Goal: Information Seeking & Learning: Learn about a topic

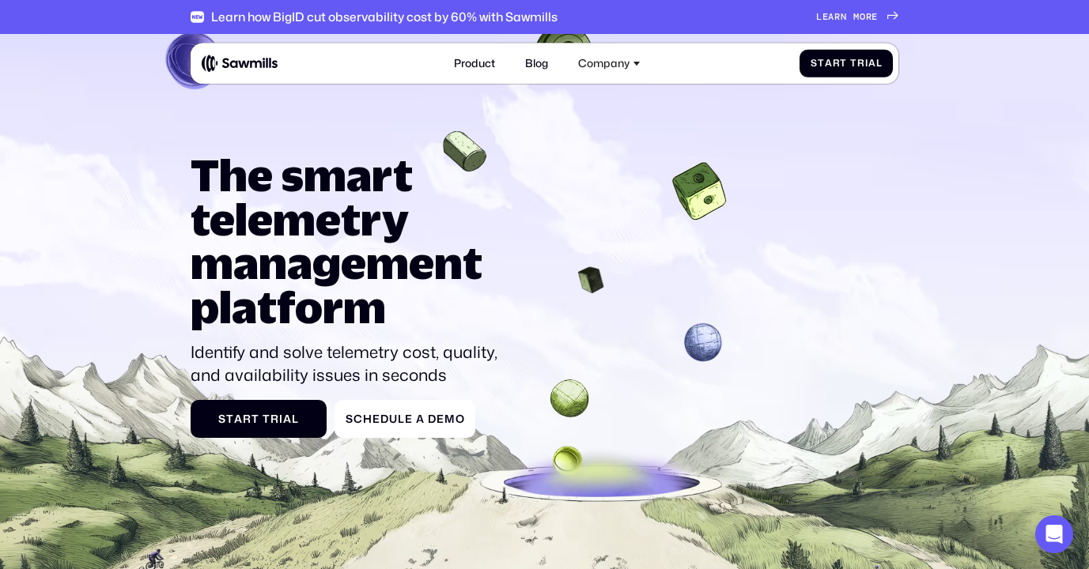
click at [858, 33] on div "Learn how BigID cut observability cost by 60% with Sawmills L e a r n m o r e L…" at bounding box center [545, 17] width 708 height 34
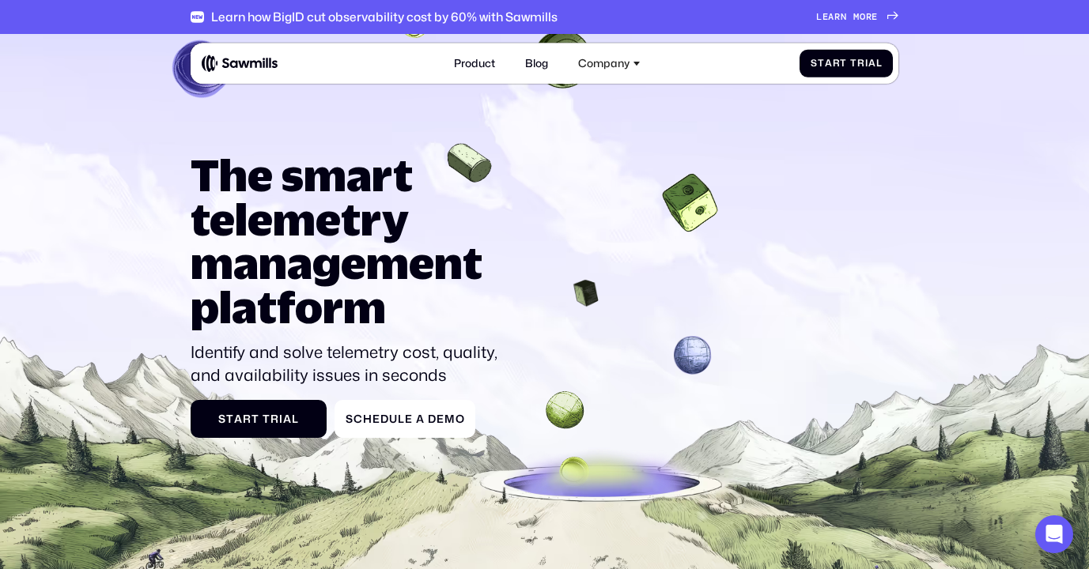
click at [864, 11] on span "o" at bounding box center [863, 5] width 6 height 11
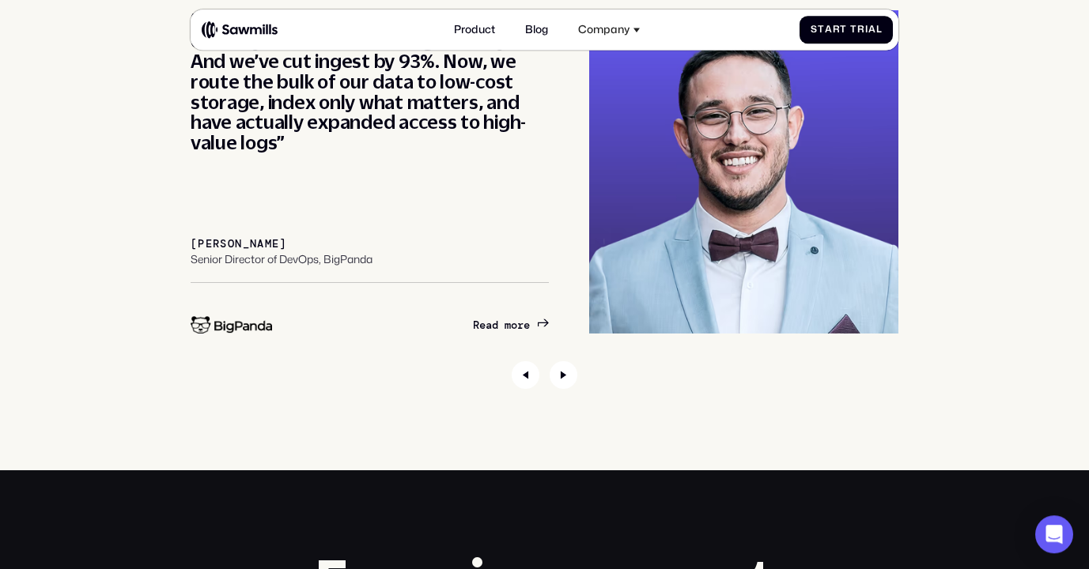
scroll to position [5201, 0]
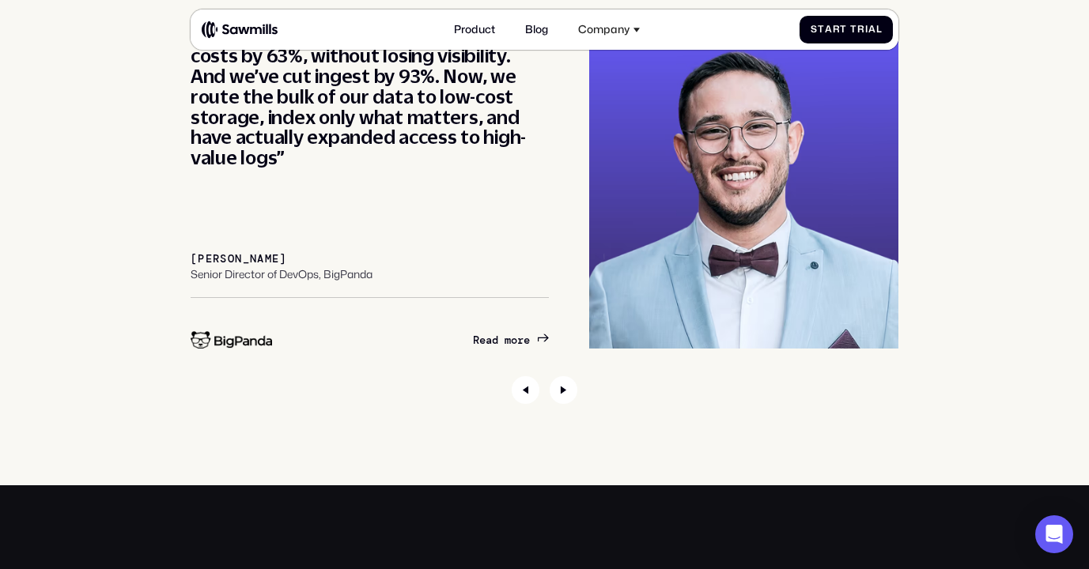
click at [505, 347] on span "m" at bounding box center [508, 340] width 6 height 13
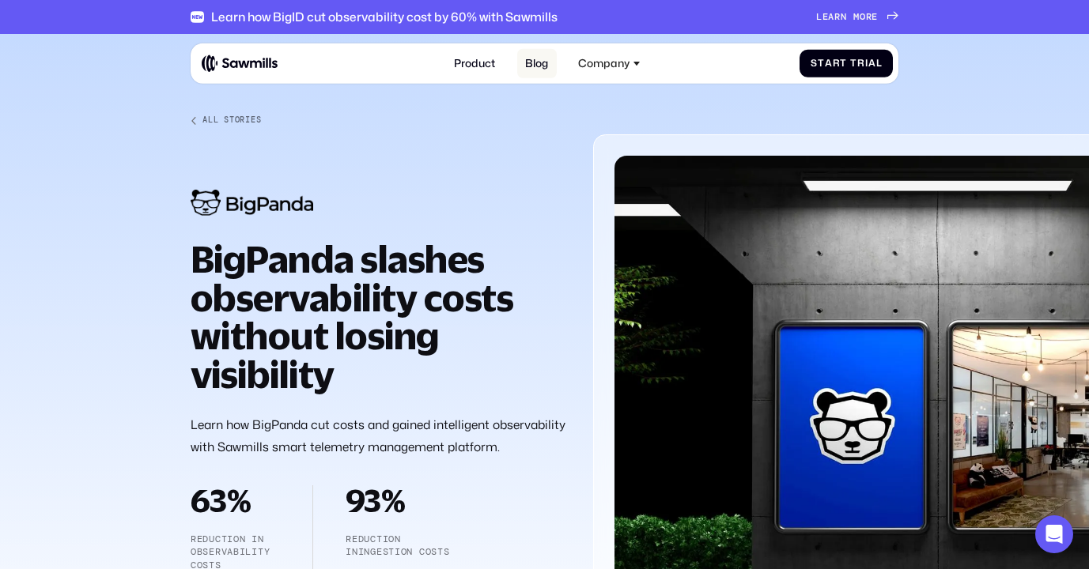
click at [539, 51] on link "Blog" at bounding box center [537, 63] width 40 height 29
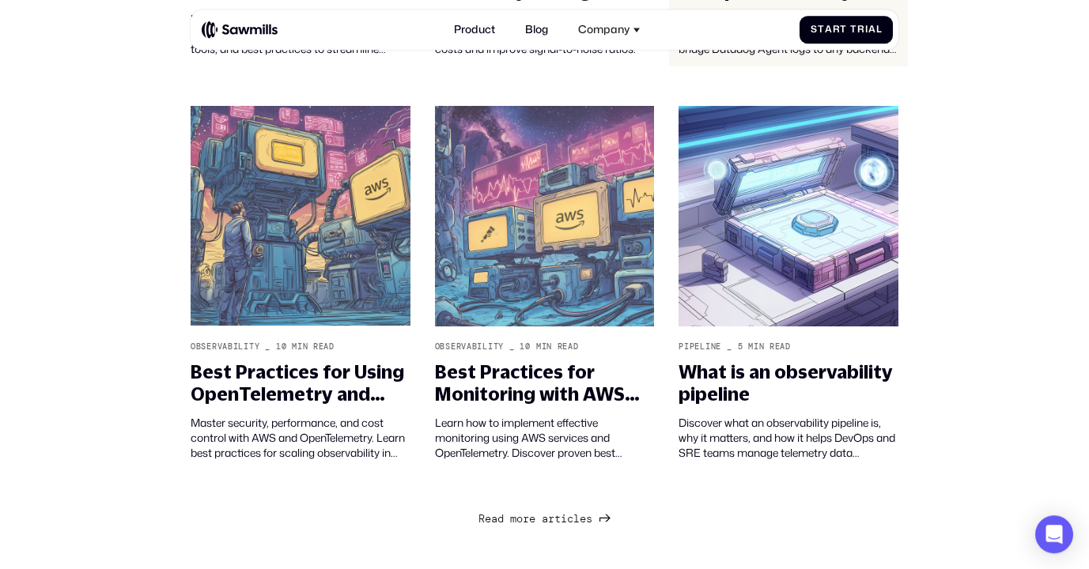
scroll to position [1215, 0]
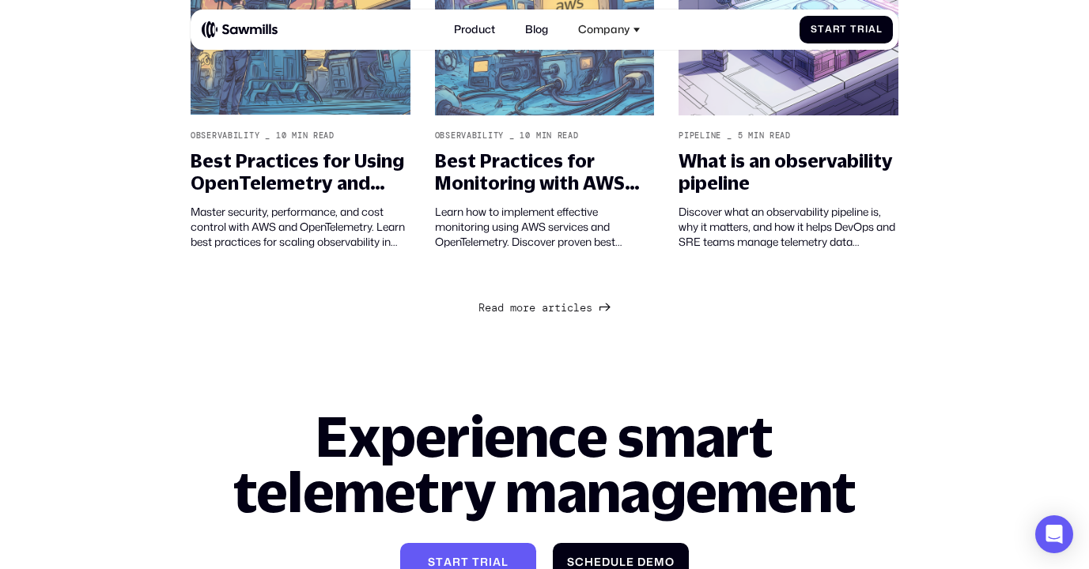
click at [589, 301] on span "s" at bounding box center [589, 294] width 6 height 13
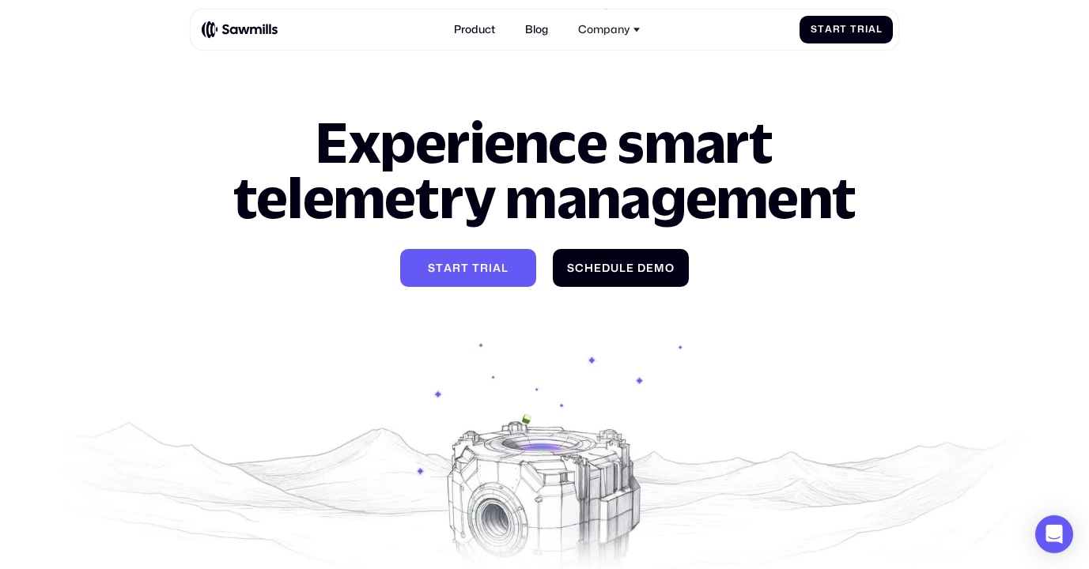
scroll to position [2645, 0]
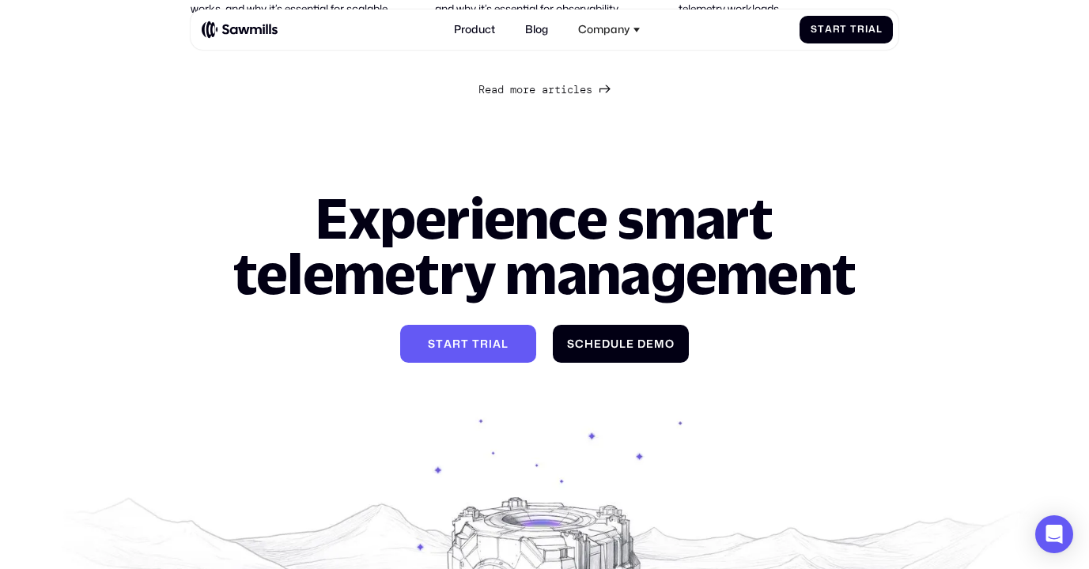
click at [576, 96] on div "R e a d m o r e a r t i c l e s R e a d m o r e a r t i c l e s" at bounding box center [536, 89] width 114 height 13
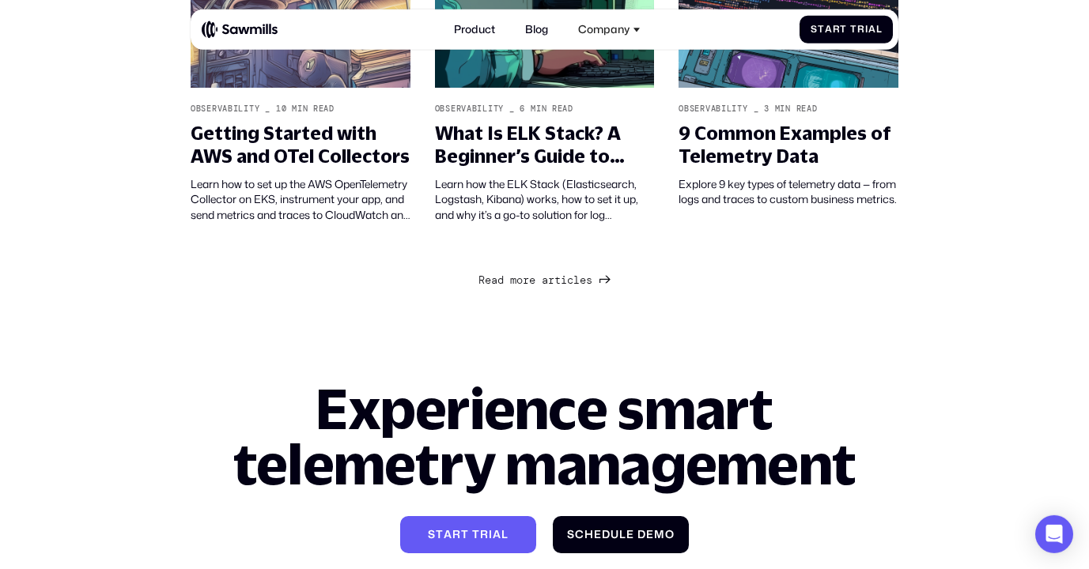
scroll to position [3835, 0]
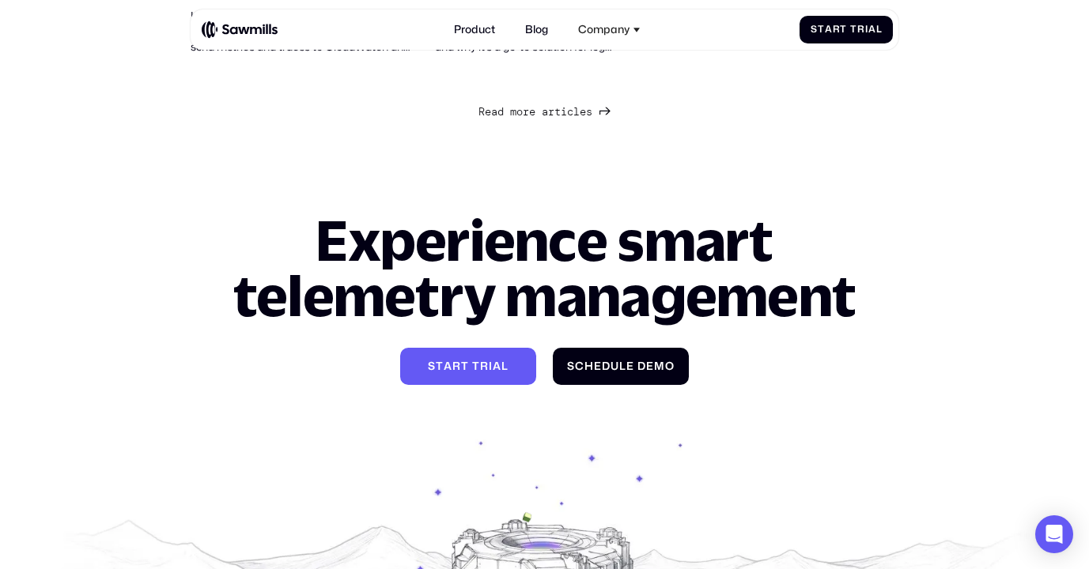
click at [594, 120] on link "R e a d m o r e a r t i c l e s R e a d m o r e a r t i c l e s" at bounding box center [544, 110] width 131 height 19
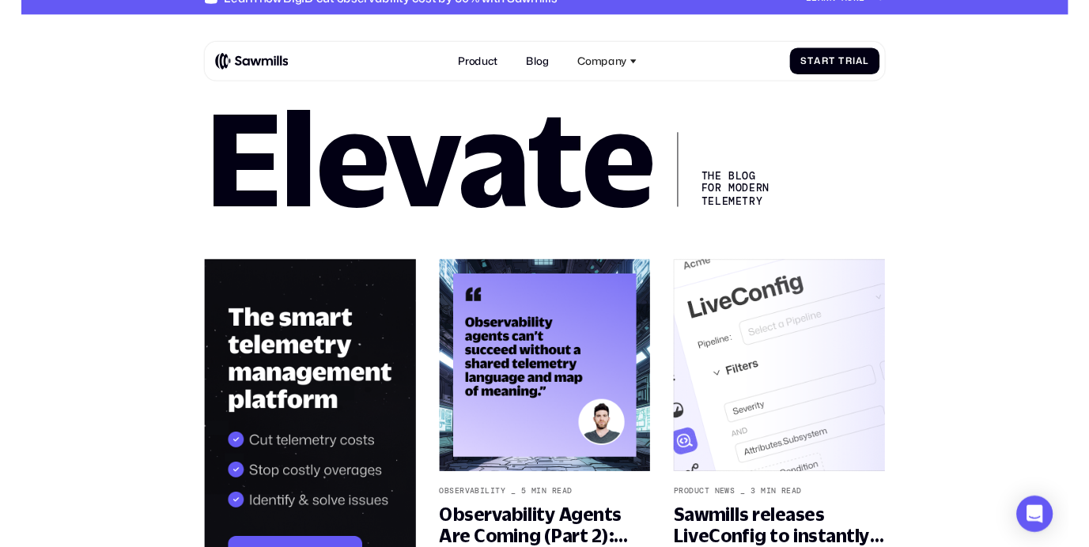
scroll to position [228, 0]
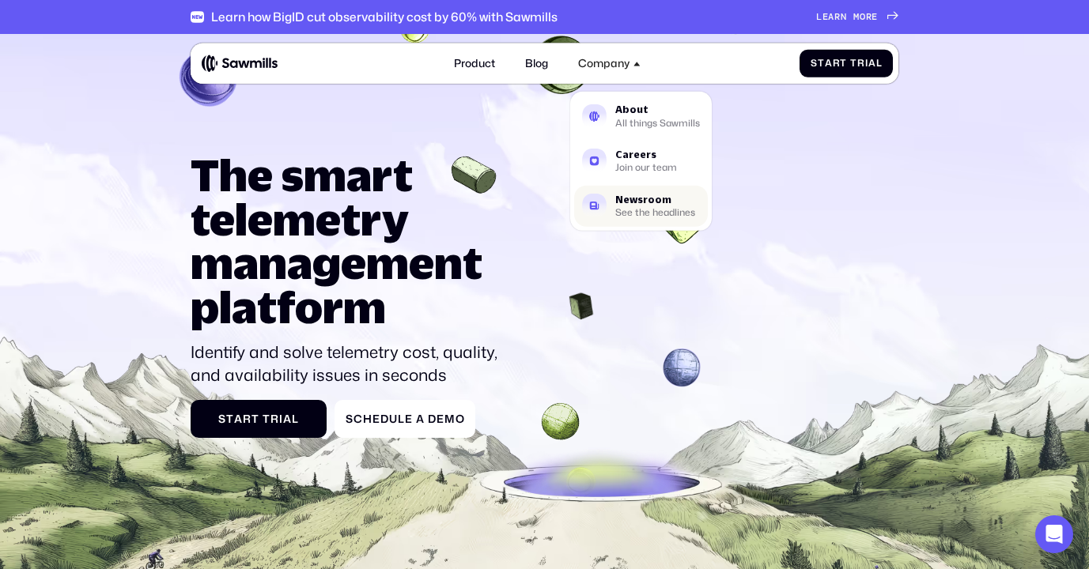
click at [631, 195] on link "Newsroom See the headlines" at bounding box center [641, 206] width 134 height 41
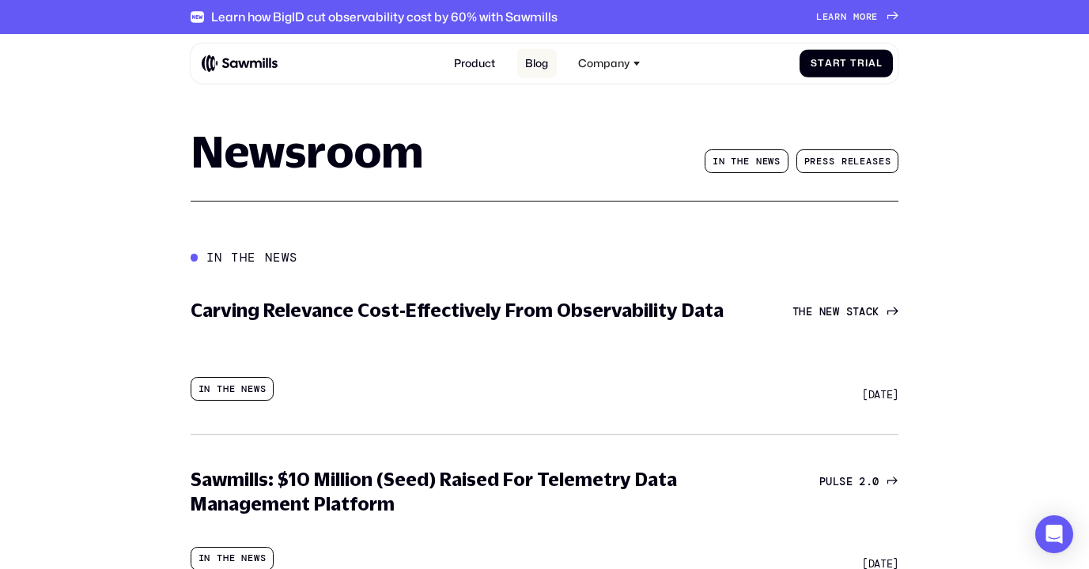
click at [540, 61] on link "Blog" at bounding box center [537, 63] width 40 height 29
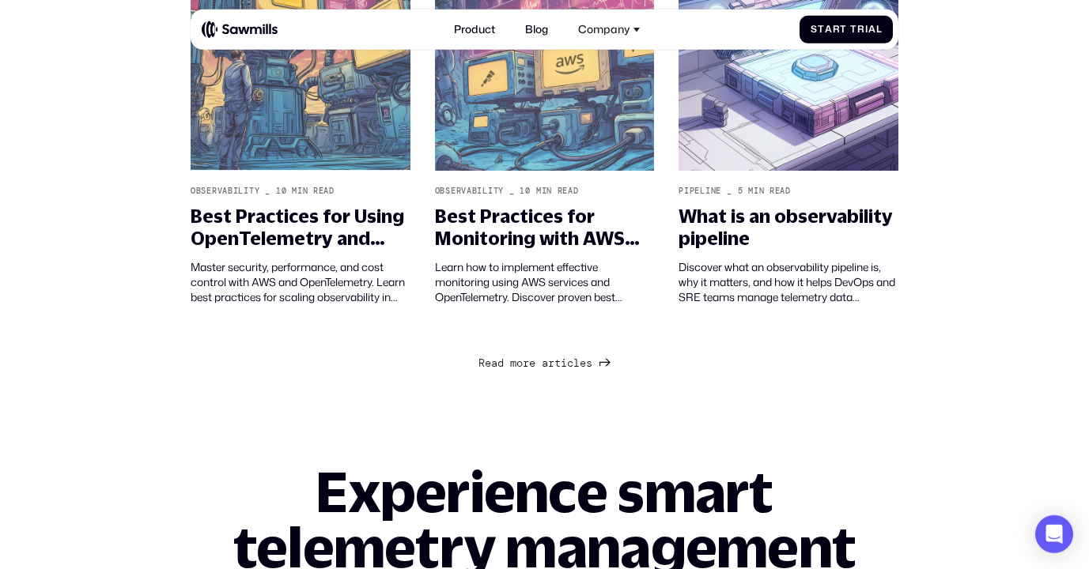
scroll to position [1253, 0]
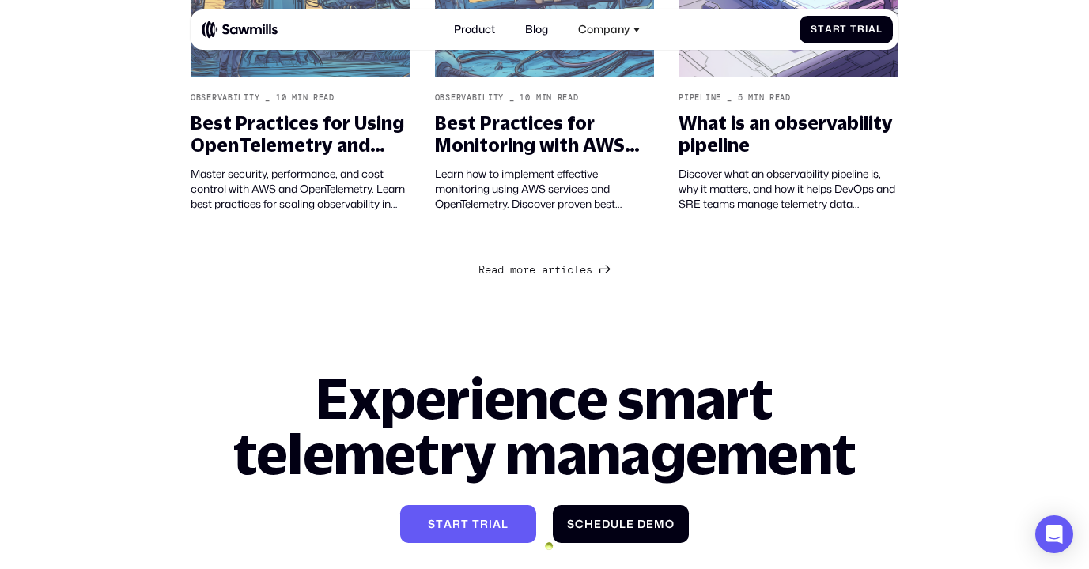
click at [580, 263] on span "l" at bounding box center [576, 256] width 6 height 13
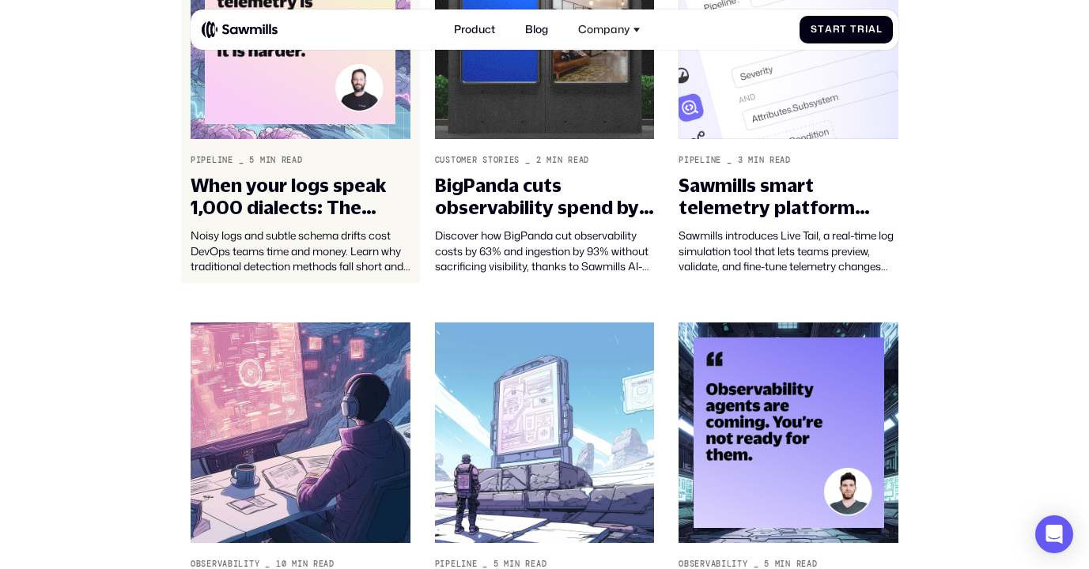
scroll to position [1443, 0]
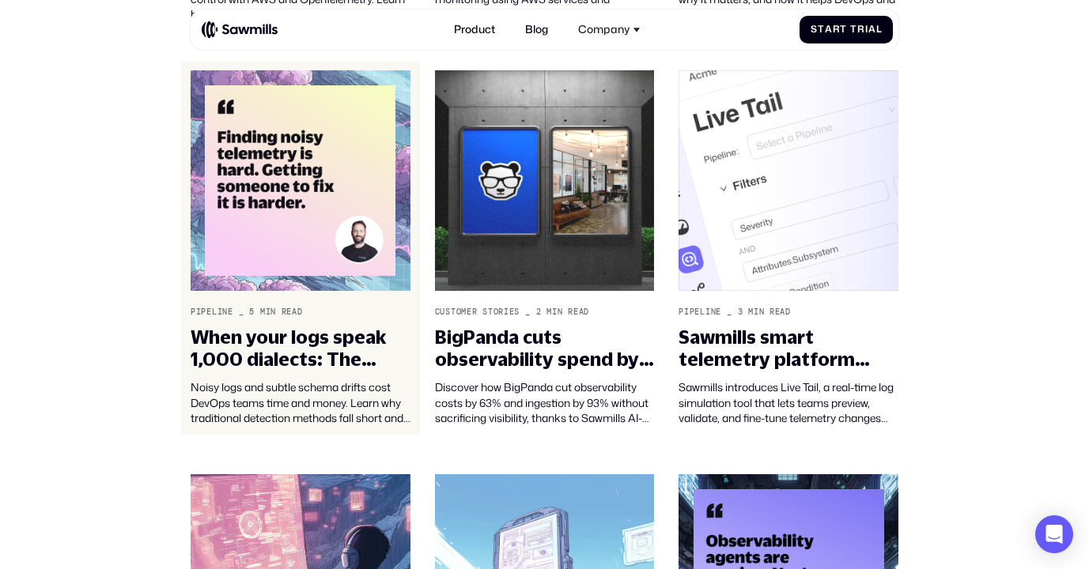
click at [307, 205] on img at bounding box center [301, 180] width 220 height 221
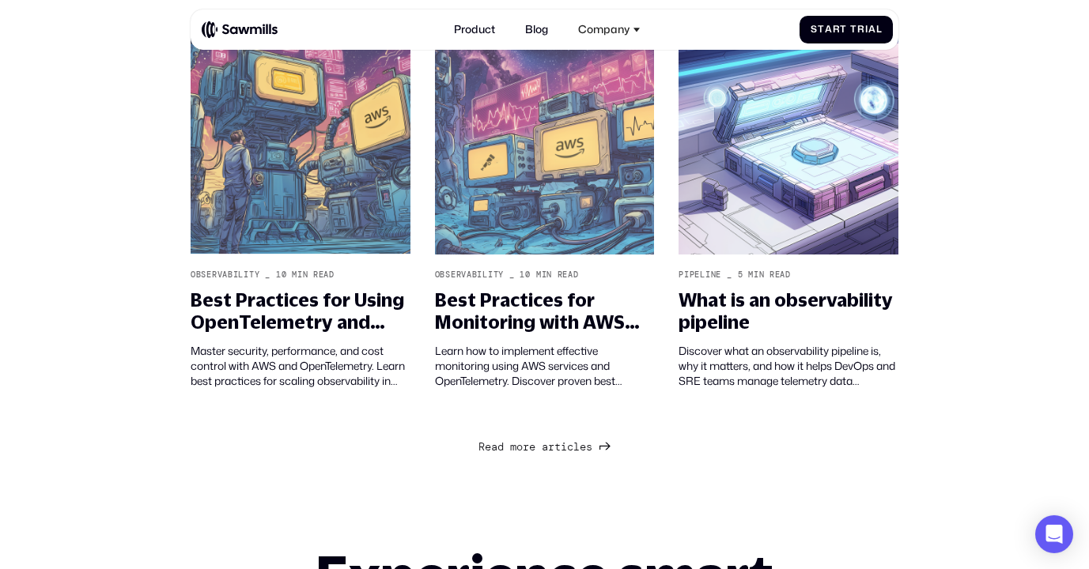
scroll to position [1012, 0]
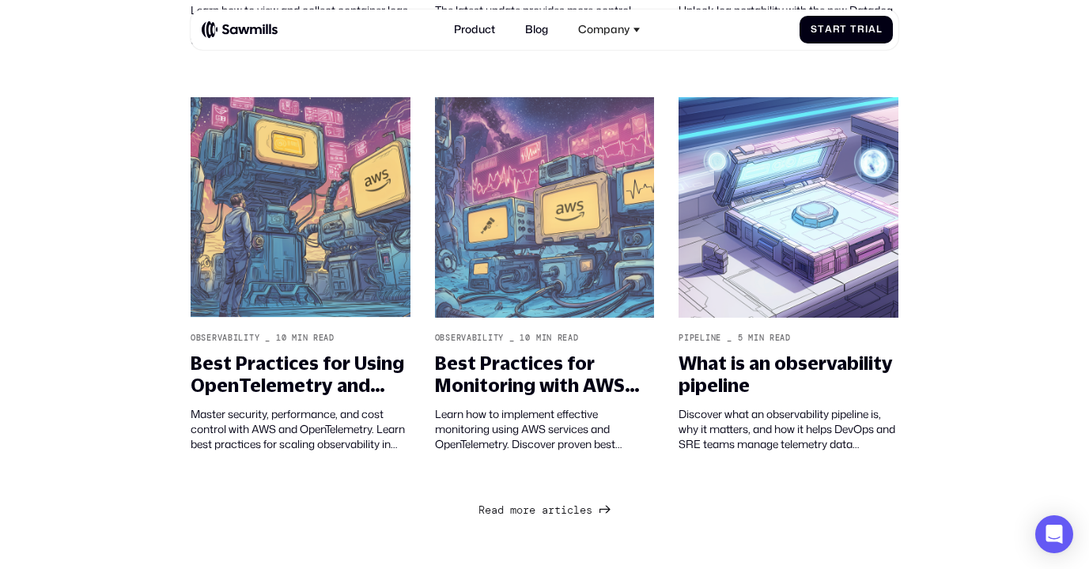
click at [516, 517] on span "m" at bounding box center [513, 510] width 6 height 13
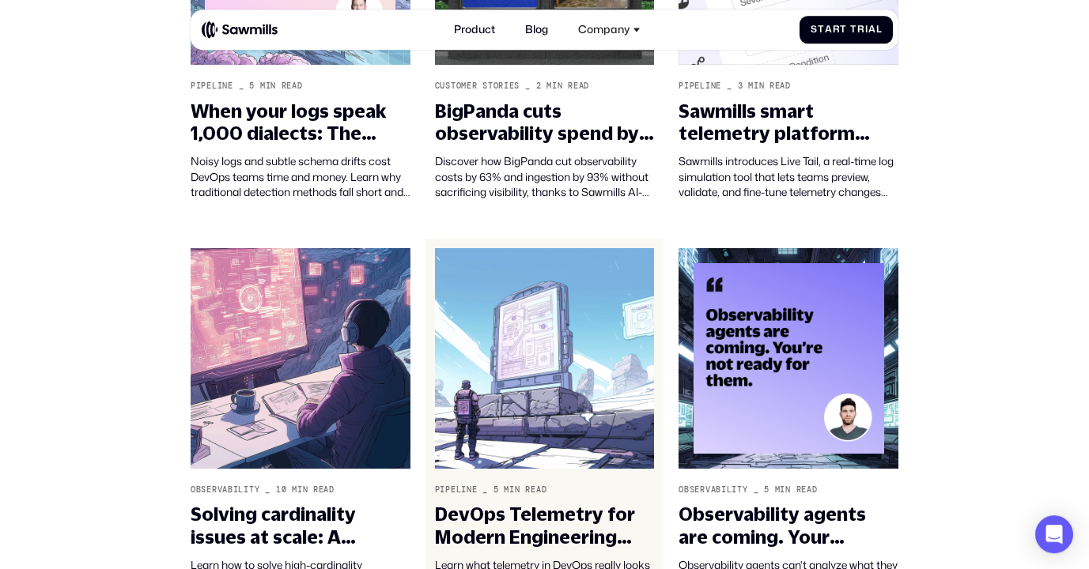
scroll to position [1683, 0]
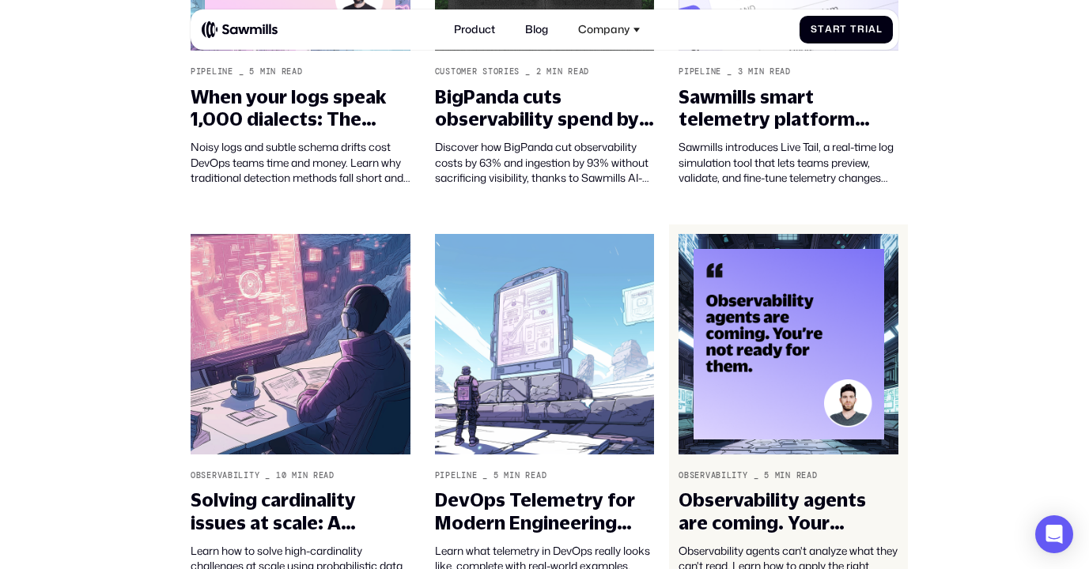
click at [731, 387] on img at bounding box center [789, 344] width 220 height 221
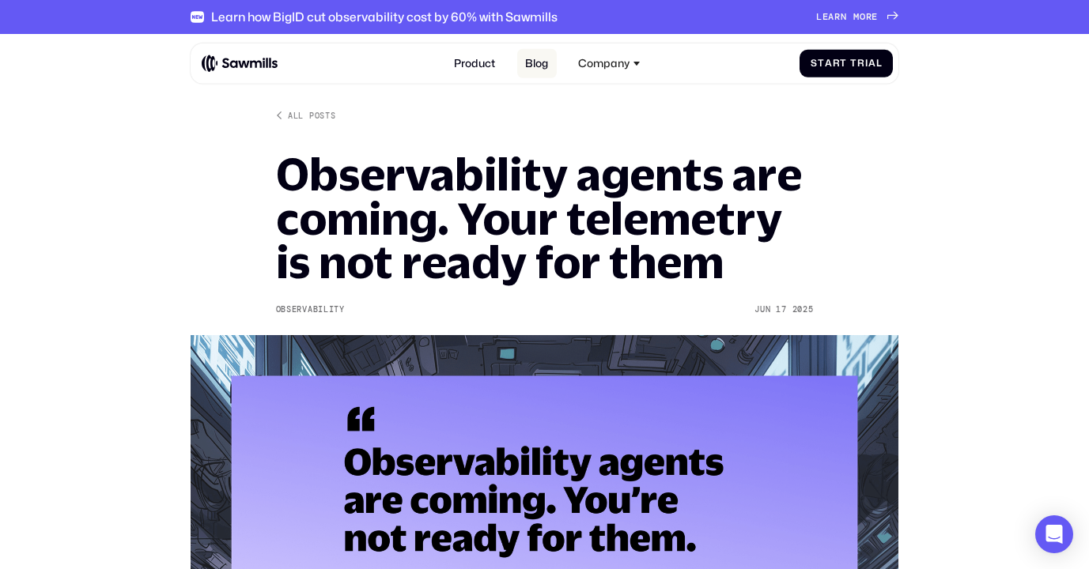
click at [524, 59] on link "Blog" at bounding box center [537, 63] width 40 height 29
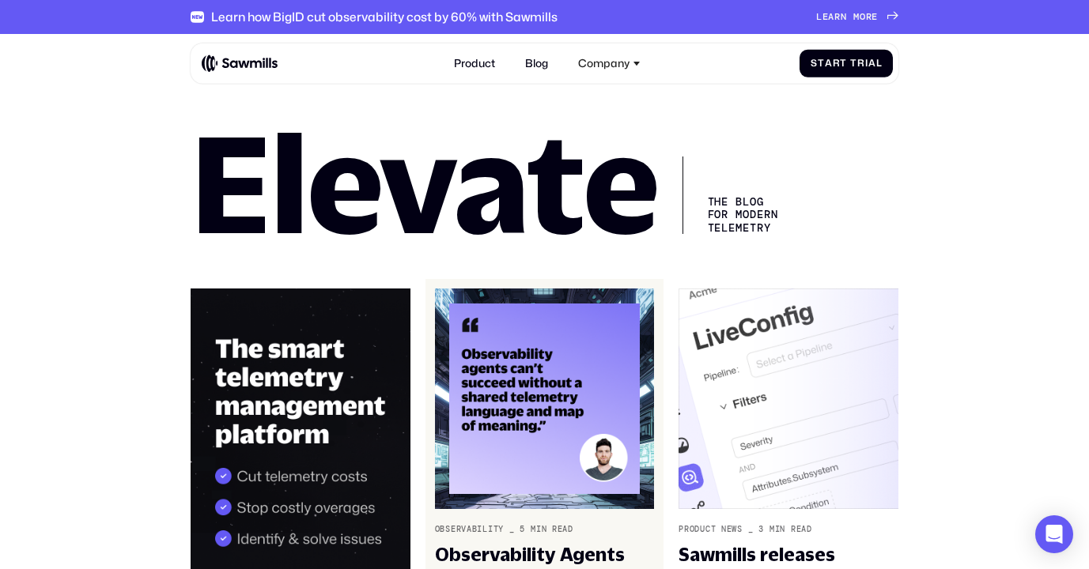
click at [559, 376] on img at bounding box center [545, 399] width 220 height 221
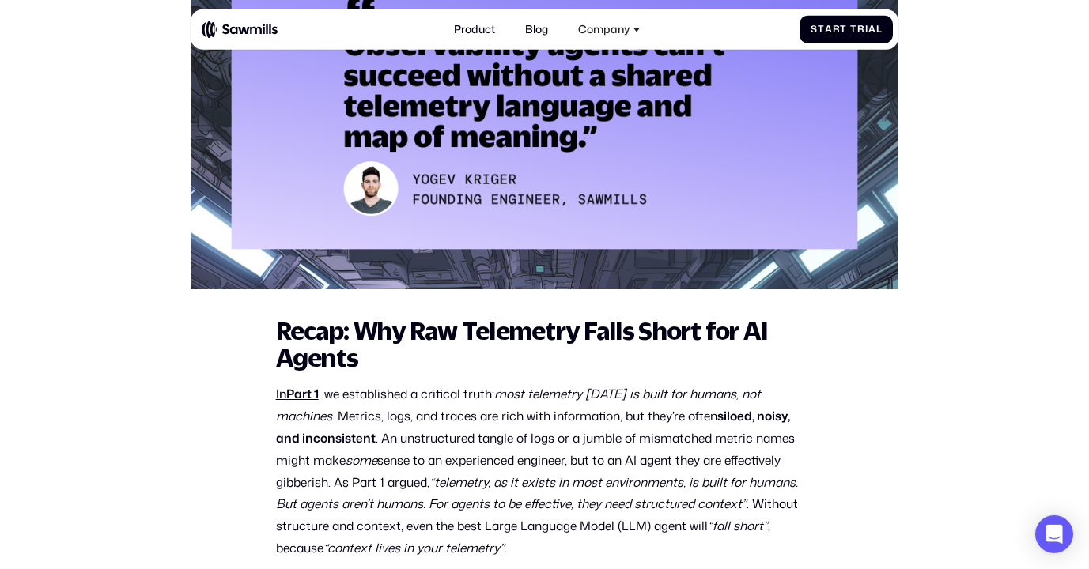
scroll to position [532, 0]
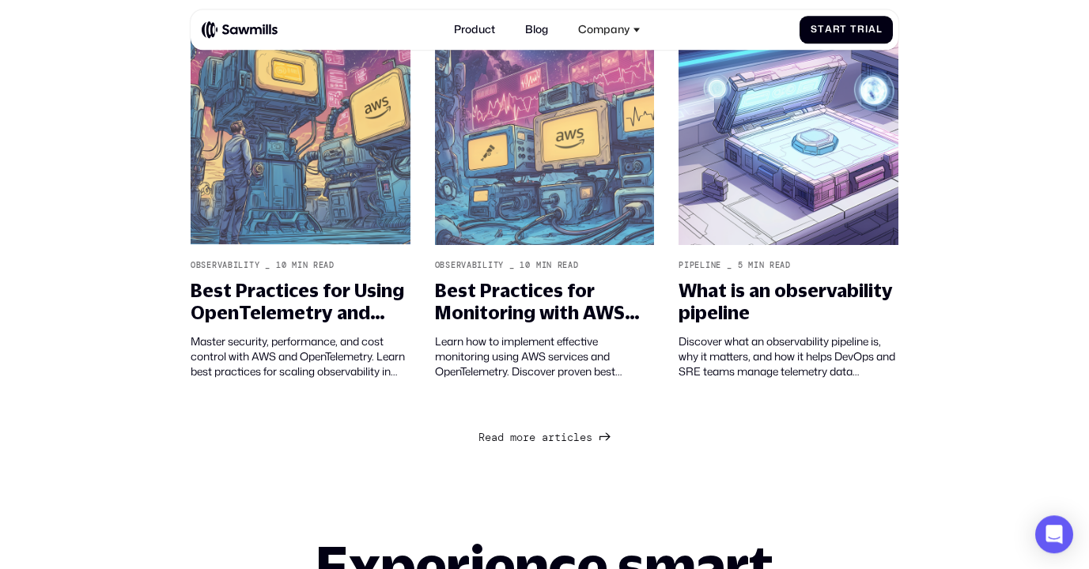
scroll to position [1303, 0]
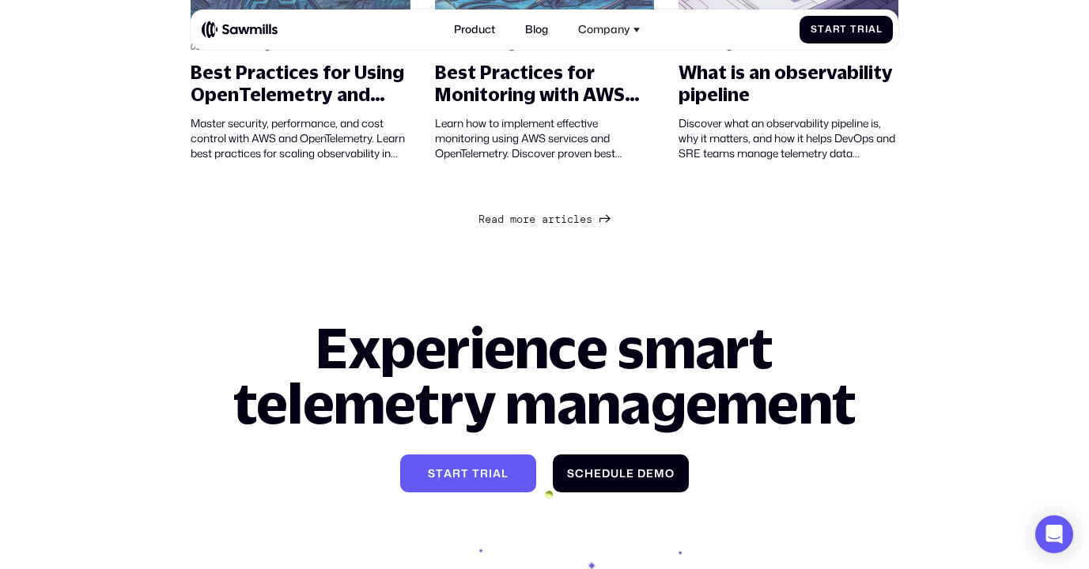
click at [596, 228] on link "R e a d m o r e a r t i c l e s R e a d m o r e a r t i c l e s" at bounding box center [544, 218] width 131 height 19
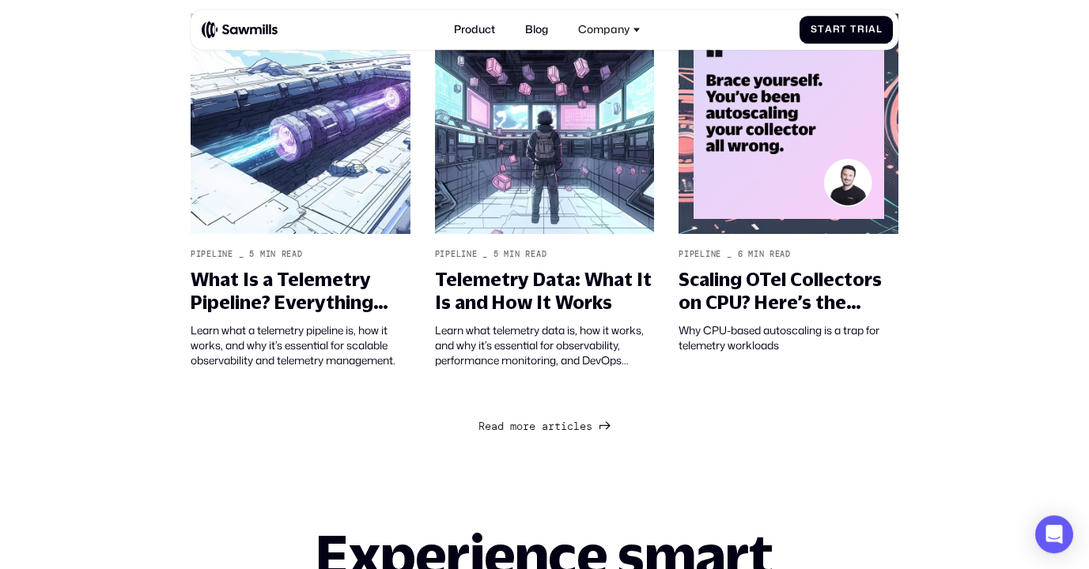
scroll to position [2316, 0]
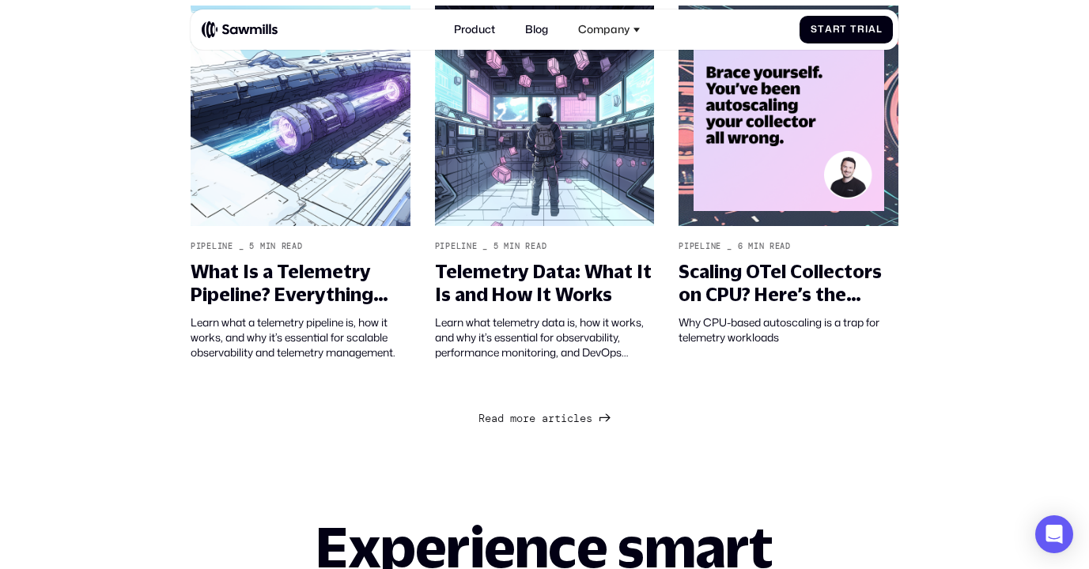
click at [543, 426] on div "R e a d m o r e a r t i c l e s" at bounding box center [536, 418] width 114 height 13
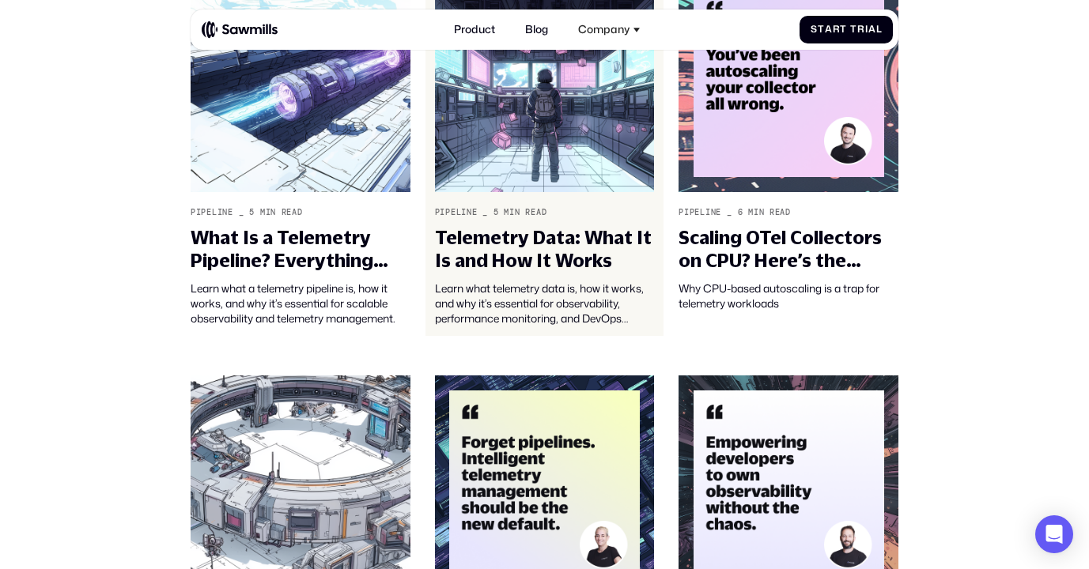
scroll to position [2531, 0]
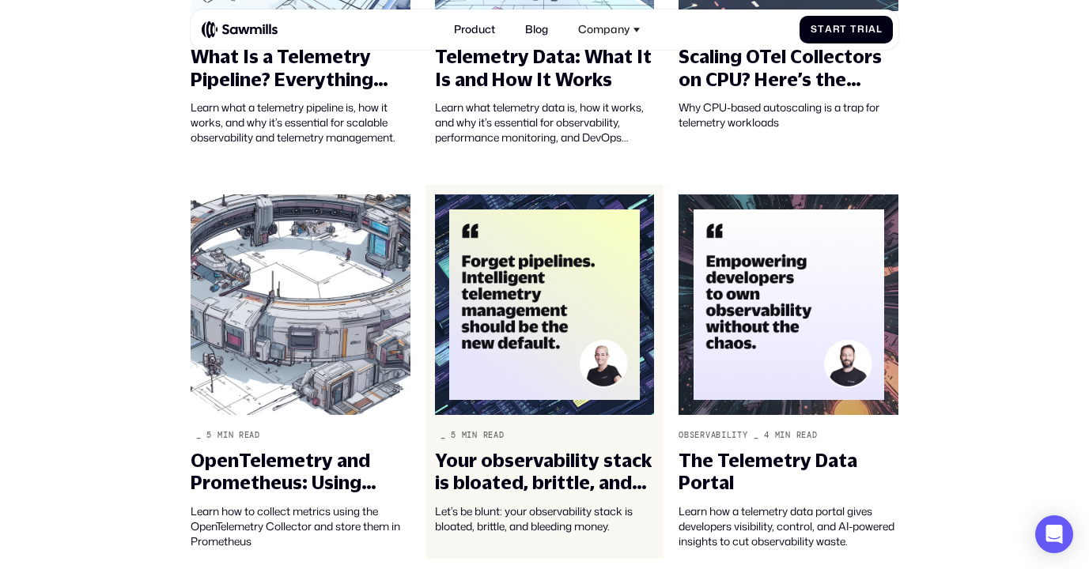
click at [559, 320] on img at bounding box center [545, 305] width 220 height 221
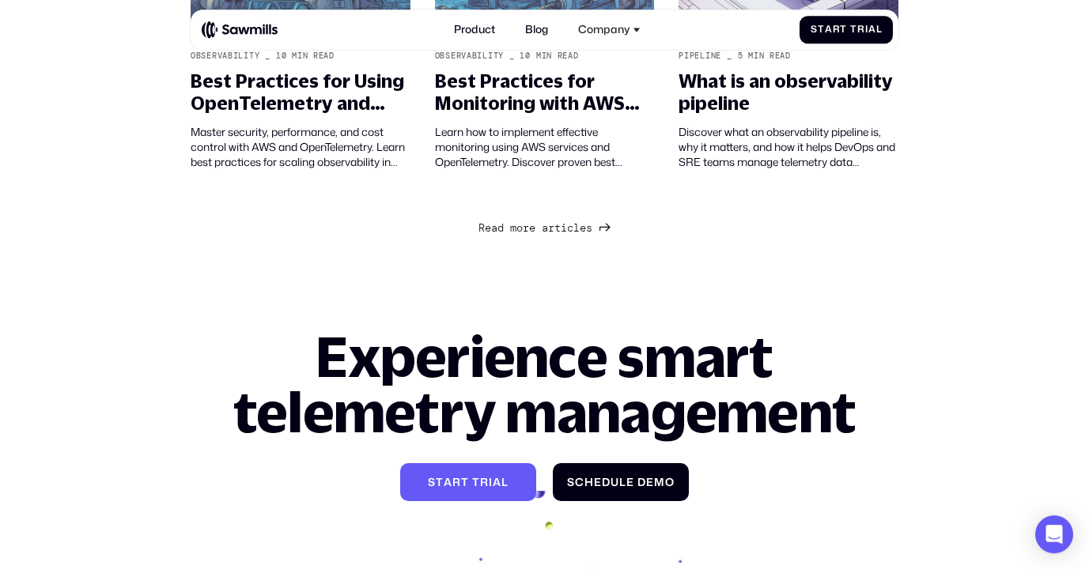
scroll to position [1200, 0]
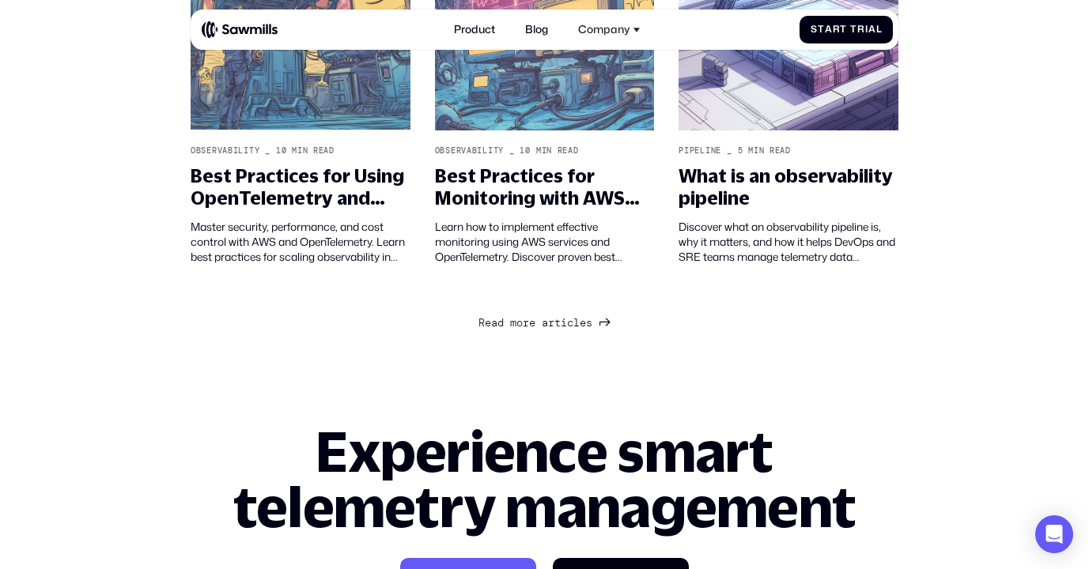
click at [580, 316] on span "l" at bounding box center [576, 309] width 6 height 13
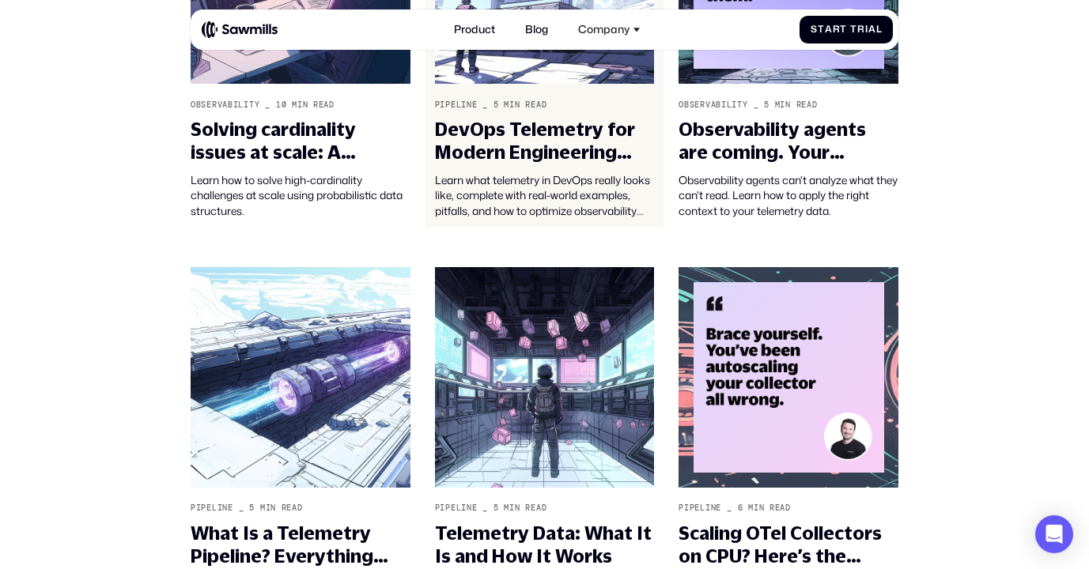
scroll to position [2389, 0]
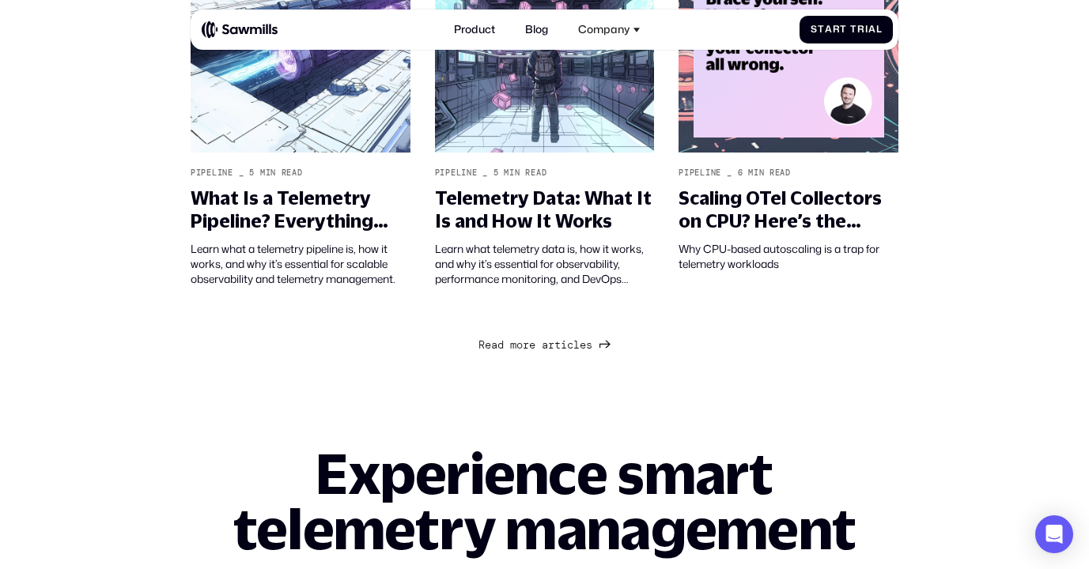
click at [528, 352] on span "r" at bounding box center [526, 345] width 6 height 13
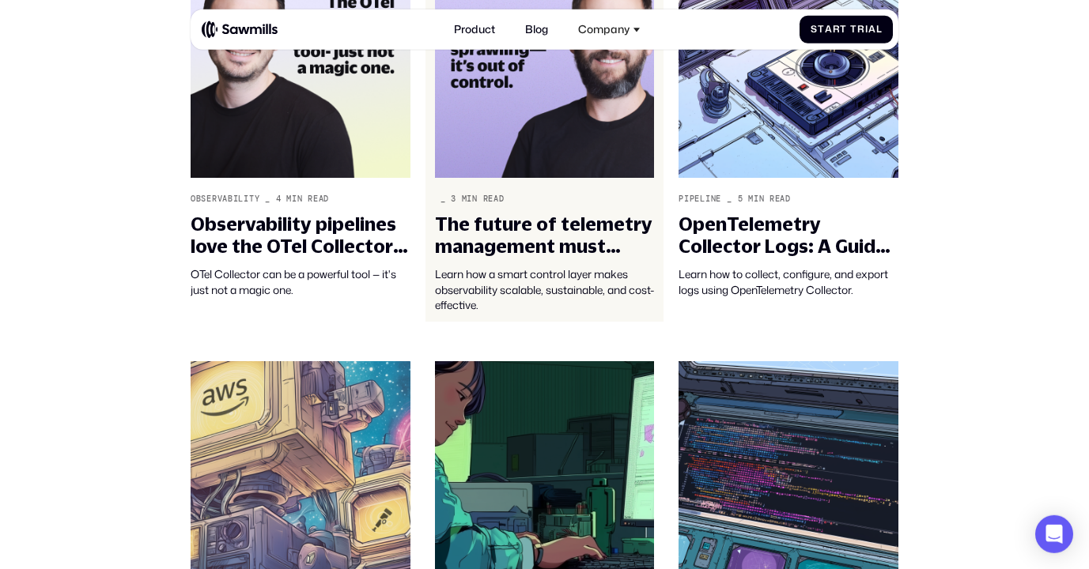
scroll to position [3187, 0]
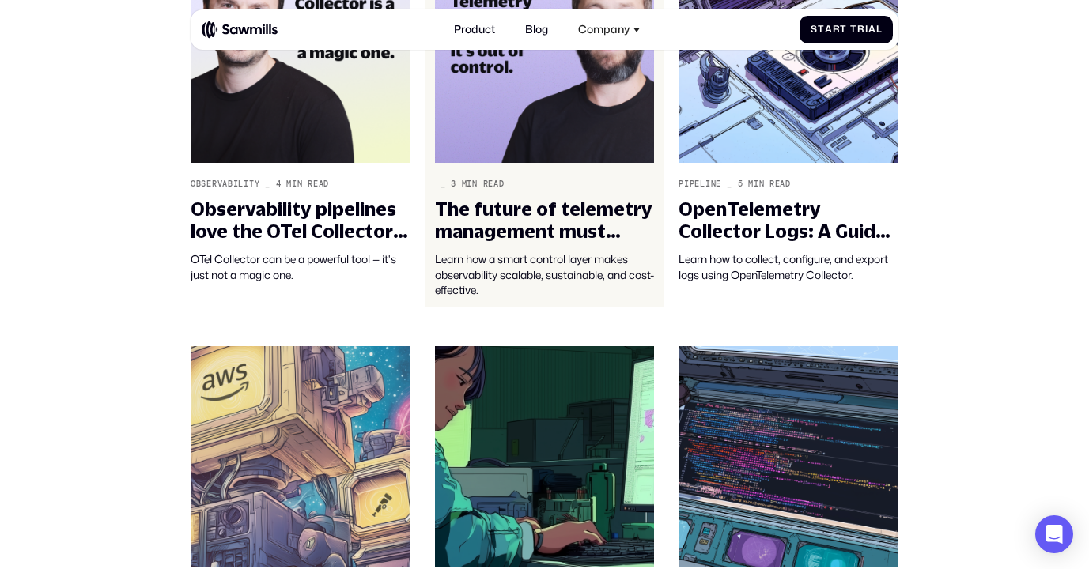
click at [590, 206] on link "_ 3 min read The future of telemetry management must empower engineers and free…" at bounding box center [545, 120] width 239 height 374
